Goal: Transaction & Acquisition: Subscribe to service/newsletter

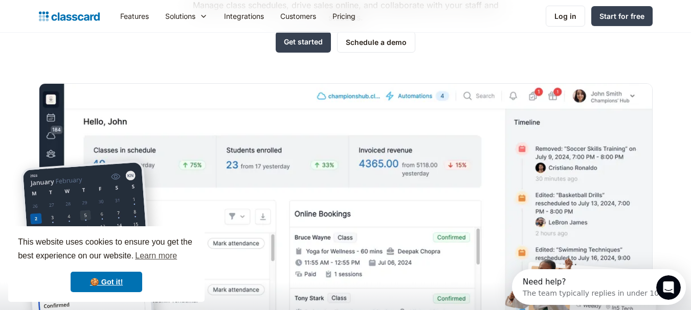
scroll to position [153, 0]
click at [342, 178] on img at bounding box center [346, 233] width 614 height 301
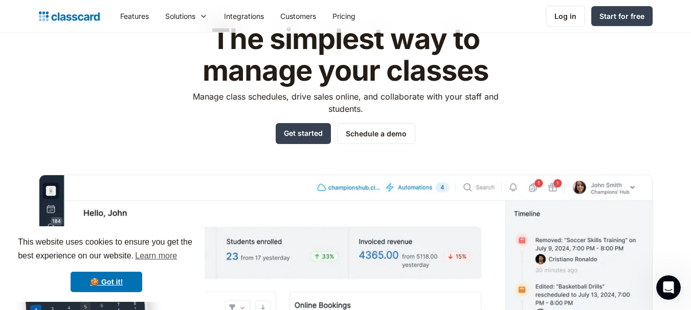
scroll to position [0, 0]
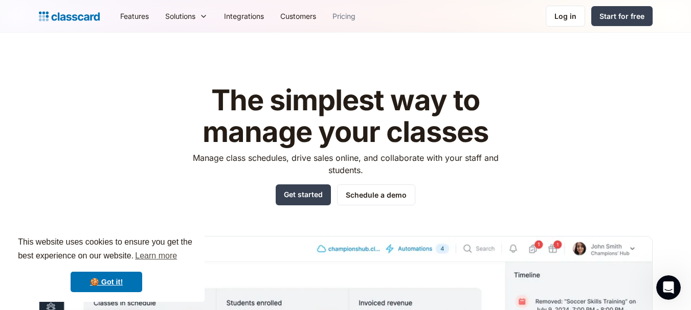
click at [352, 22] on link "Pricing" at bounding box center [343, 16] width 39 height 23
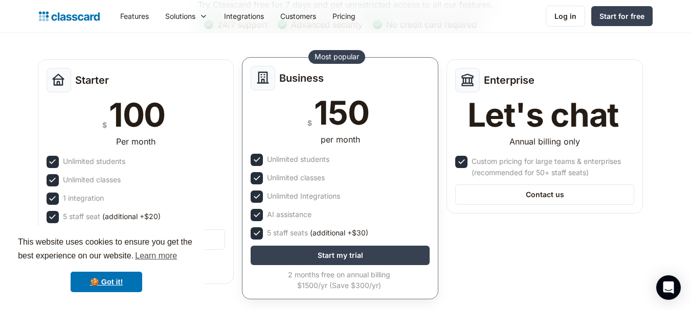
scroll to position [153, 0]
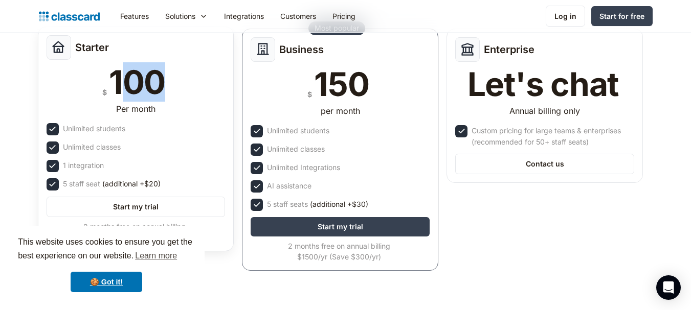
drag, startPoint x: 116, startPoint y: 83, endPoint x: 179, endPoint y: 87, distance: 63.1
click at [179, 87] on div "$ 100" at bounding box center [136, 82] width 179 height 33
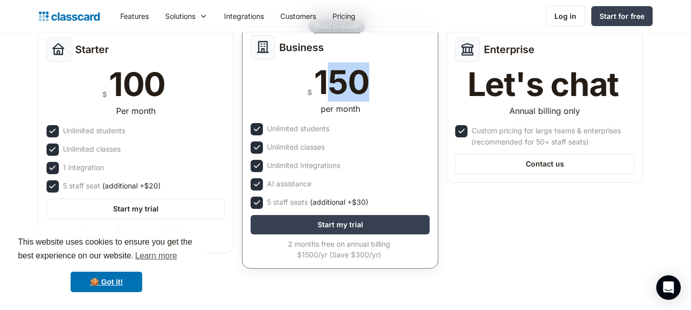
drag, startPoint x: 322, startPoint y: 83, endPoint x: 363, endPoint y: 87, distance: 41.2
click at [363, 87] on div "150" at bounding box center [341, 82] width 55 height 33
click at [340, 94] on div "150" at bounding box center [341, 82] width 55 height 33
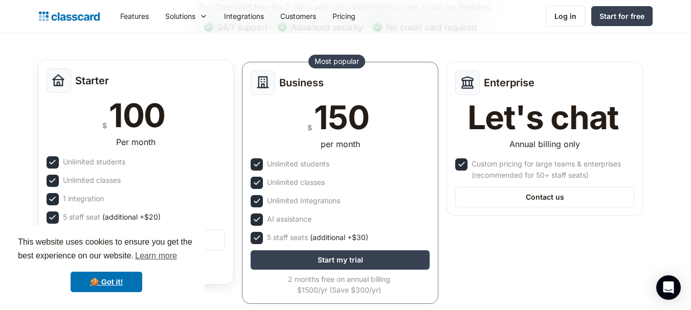
scroll to position [102, 0]
